Goal: Information Seeking & Learning: Learn about a topic

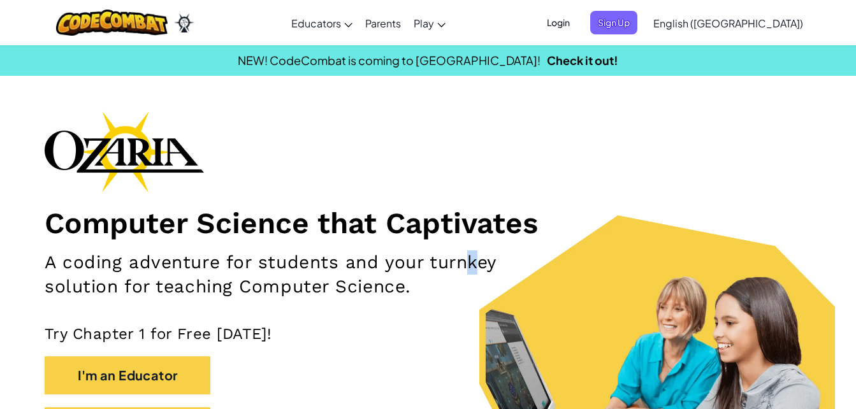
drag, startPoint x: 0, startPoint y: 0, endPoint x: 471, endPoint y: 257, distance: 536.6
click at [471, 257] on div "Computer Science that Captivates A coding adventure for students and your turnk…" at bounding box center [428, 284] width 766 height 347
click at [637, 17] on span "Sign Up" at bounding box center [613, 23] width 47 height 24
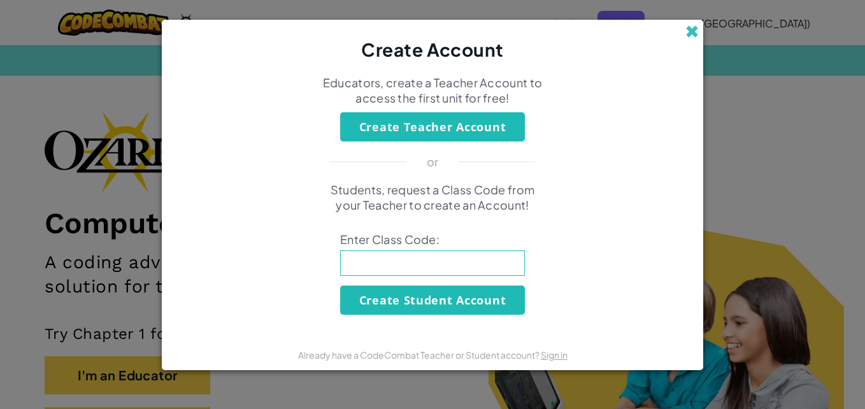
click at [686, 38] on span at bounding box center [692, 31] width 13 height 13
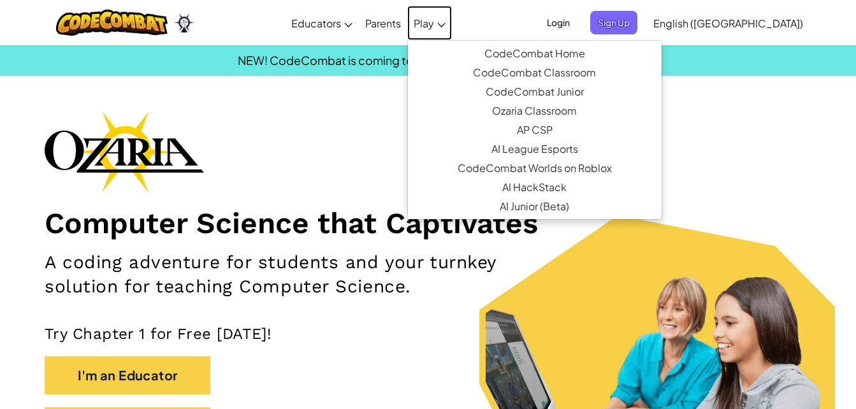
click at [434, 17] on span "Play" at bounding box center [423, 23] width 20 height 13
click at [407, 17] on link "Parents" at bounding box center [383, 23] width 48 height 34
